Goal: Transaction & Acquisition: Download file/media

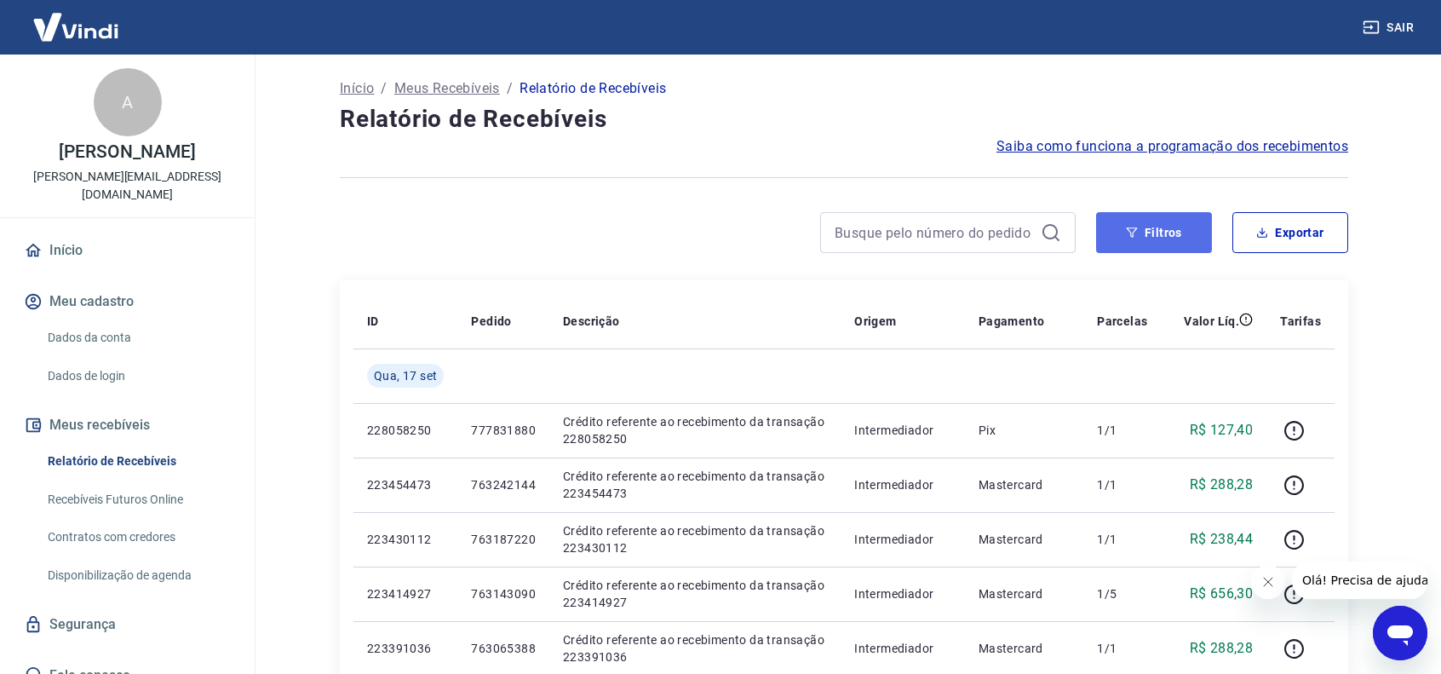
click at [1159, 232] on button "Filtros" at bounding box center [1154, 232] width 116 height 41
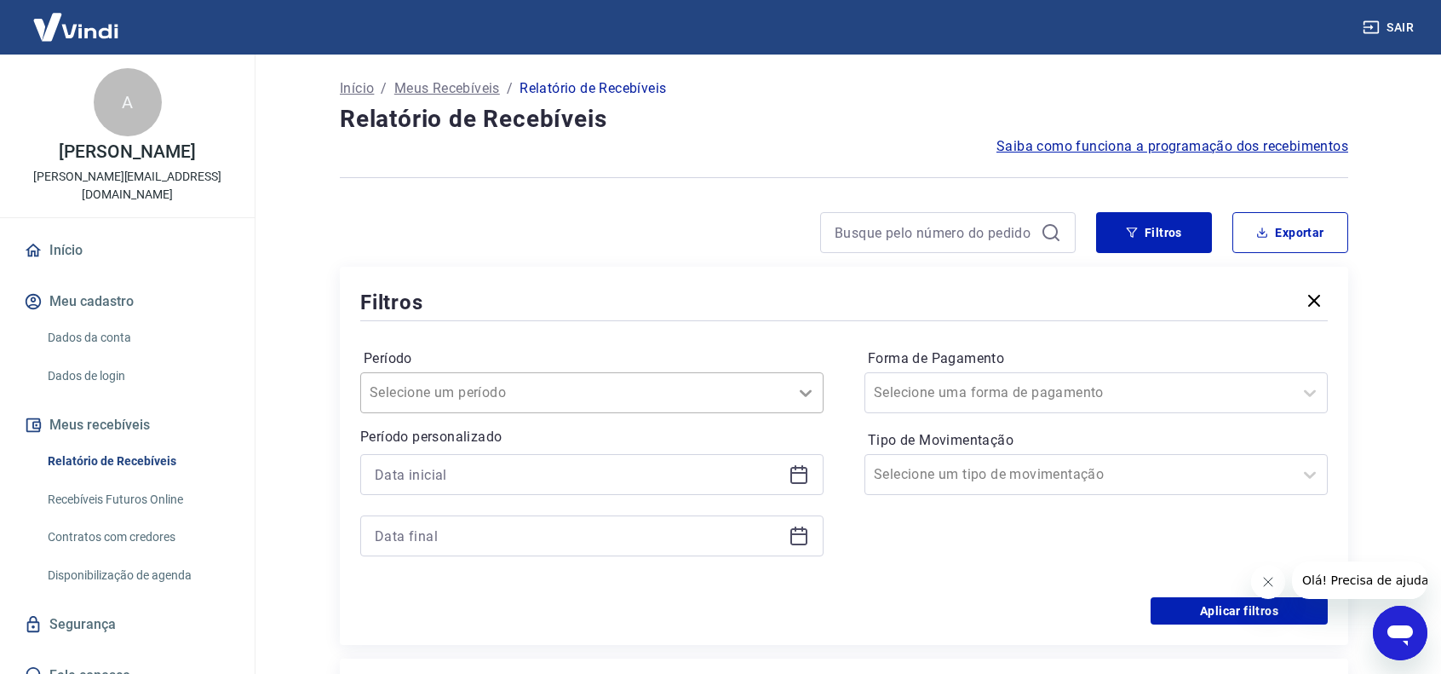
click at [807, 391] on icon at bounding box center [805, 392] width 20 height 20
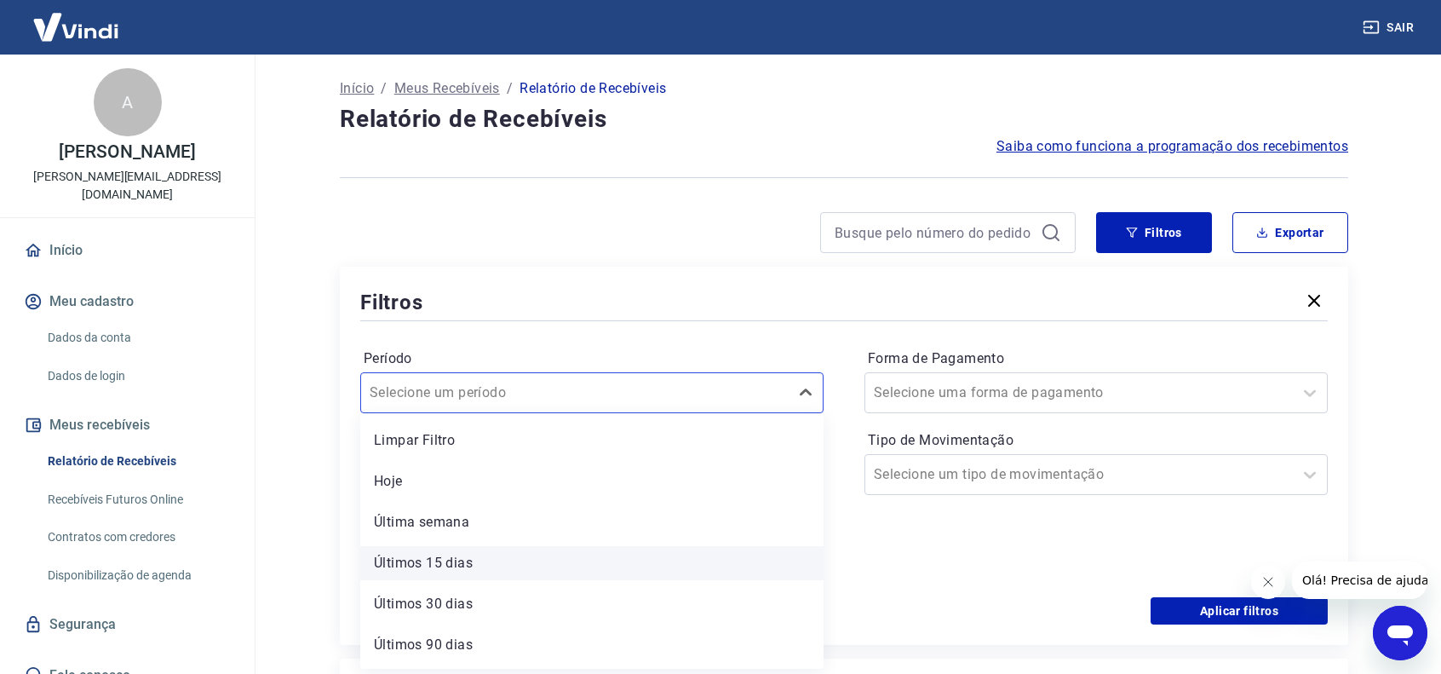
click at [450, 569] on div "Últimos 15 dias" at bounding box center [591, 563] width 463 height 34
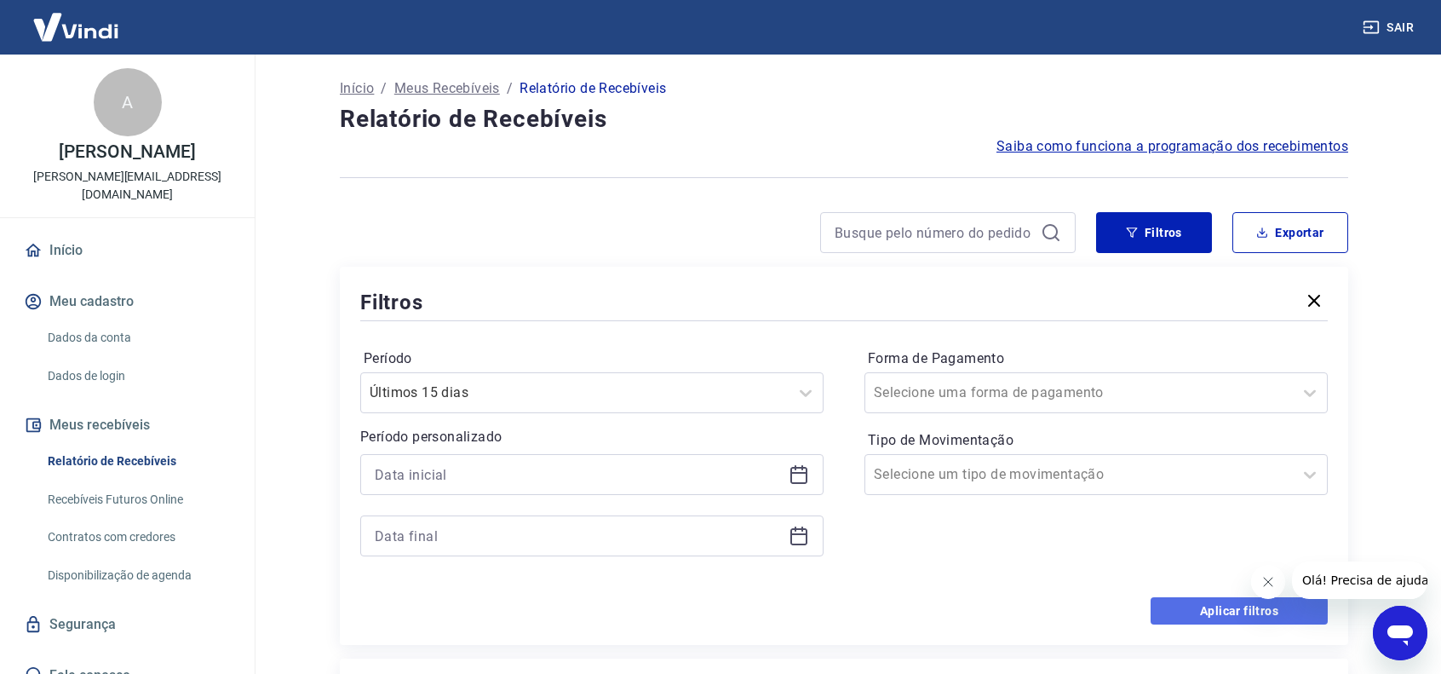
click at [1207, 613] on button "Aplicar filtros" at bounding box center [1239, 610] width 177 height 27
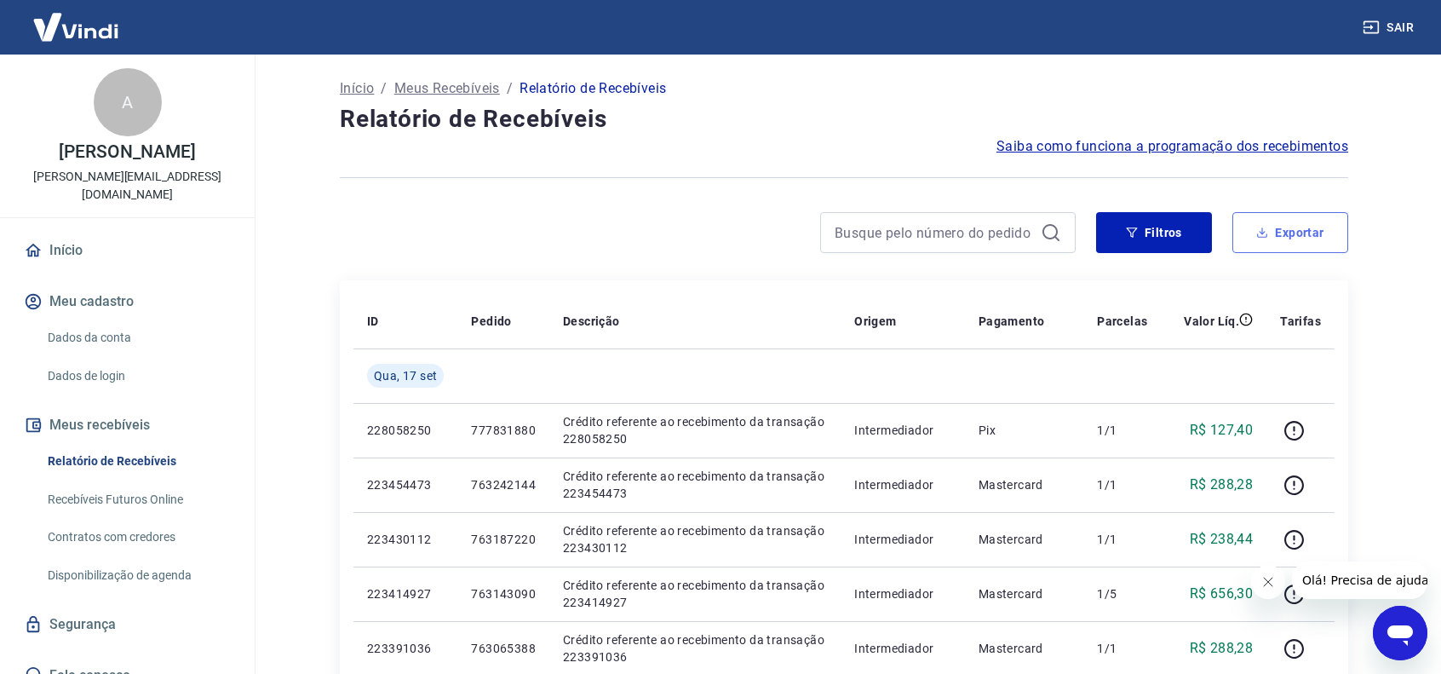
click at [1290, 233] on button "Exportar" at bounding box center [1290, 232] width 116 height 41
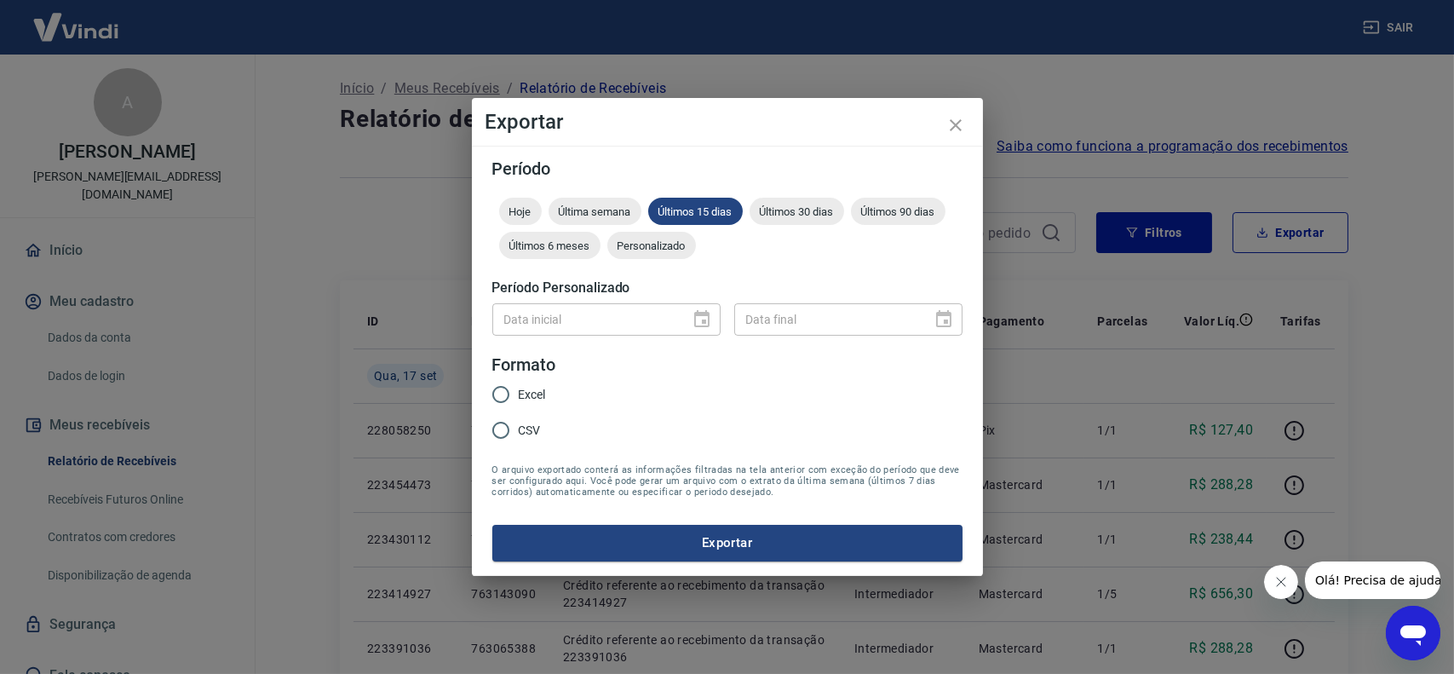
click at [511, 432] on input "CSV" at bounding box center [501, 430] width 36 height 36
radio input "true"
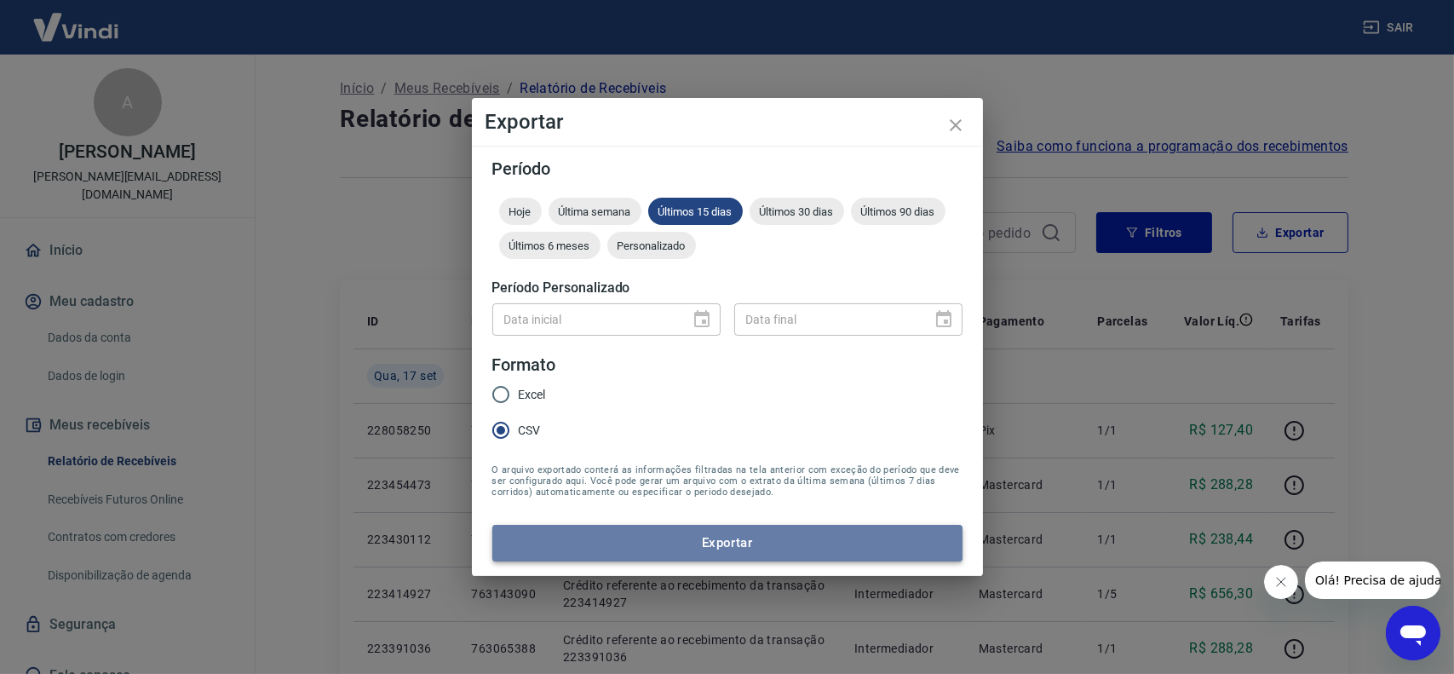
click at [735, 527] on button "Exportar" at bounding box center [727, 543] width 470 height 36
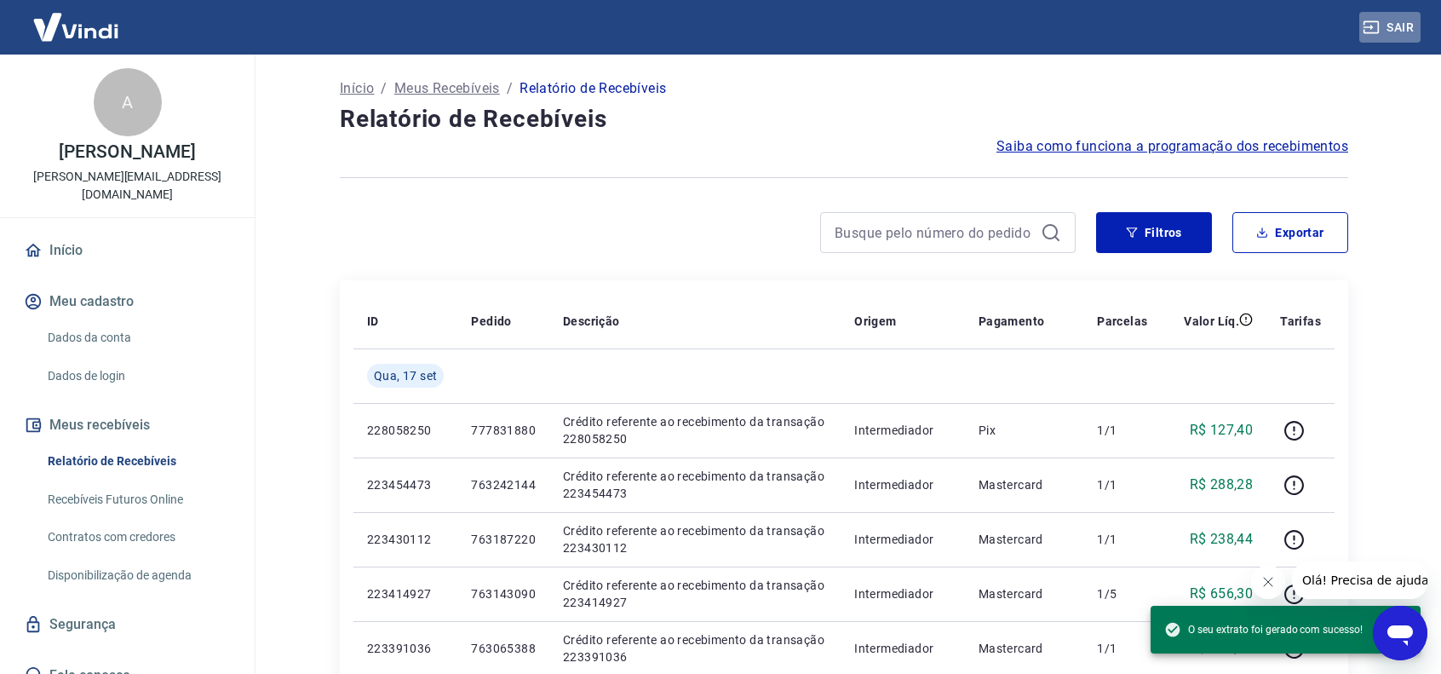
click at [1378, 32] on icon "button" at bounding box center [1370, 27] width 15 height 13
